Goal: Answer question/provide support

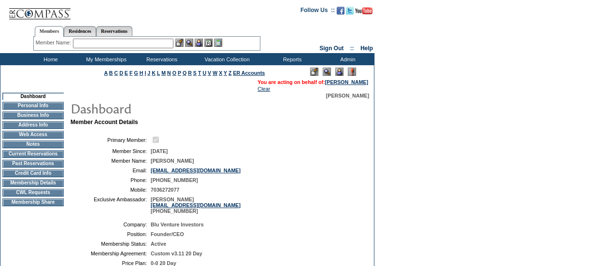
click at [113, 44] on input "text" at bounding box center [123, 44] width 100 height 10
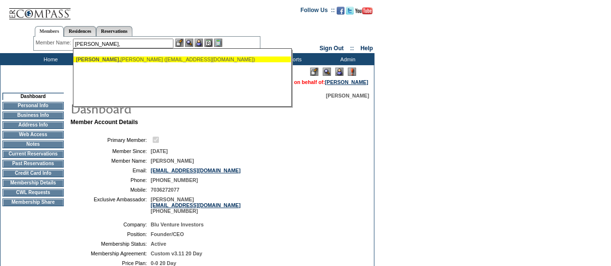
click at [109, 57] on div "[PERSON_NAME] ([PERSON_NAME][EMAIL_ADDRESS][DOMAIN_NAME])" at bounding box center [182, 59] width 212 height 6
type input "[PERSON_NAME] ([PERSON_NAME][EMAIL_ADDRESS][DOMAIN_NAME])"
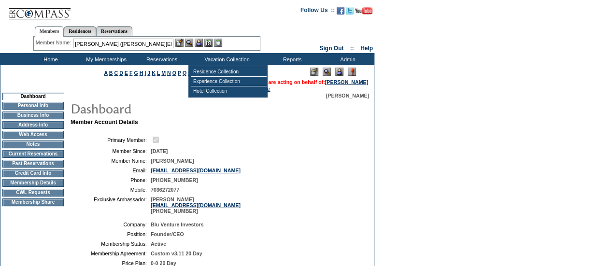
click at [201, 43] on img at bounding box center [199, 43] width 8 height 8
click at [190, 44] on img at bounding box center [189, 43] width 8 height 8
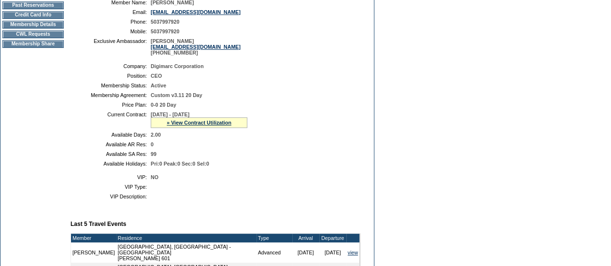
scroll to position [176, 0]
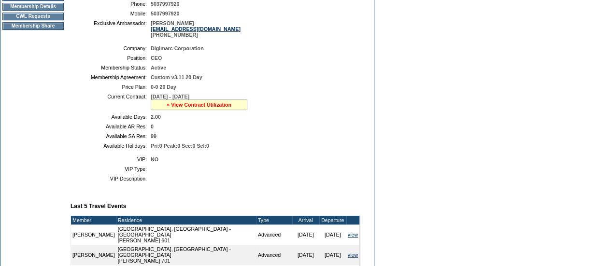
click at [196, 108] on link "» View Contract Utilization" at bounding box center [199, 105] width 65 height 6
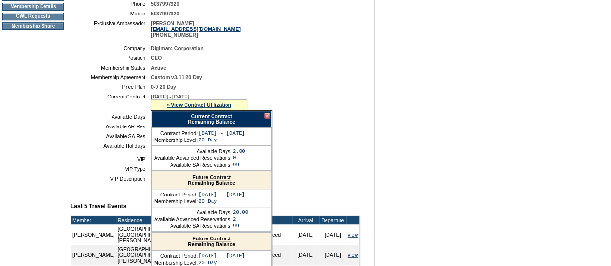
click at [208, 180] on link "Future Contract" at bounding box center [211, 177] width 39 height 6
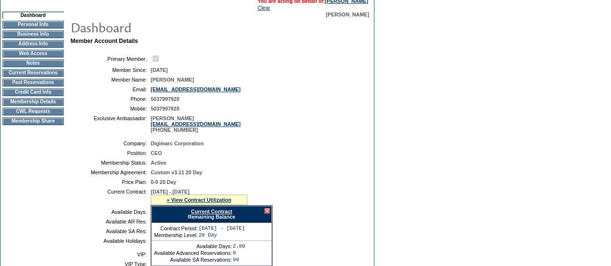
scroll to position [81, 0]
click at [17, 106] on td "Membership Details" at bounding box center [32, 103] width 61 height 8
